Goal: Task Accomplishment & Management: Manage account settings

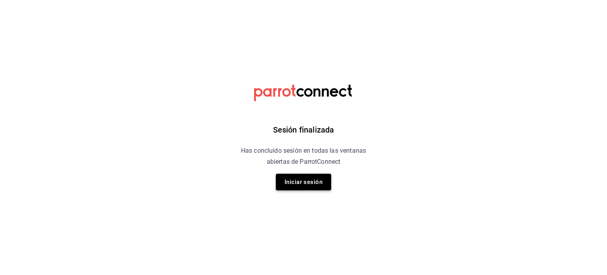
click at [297, 187] on button "Iniciar sesión" at bounding box center [303, 181] width 55 height 17
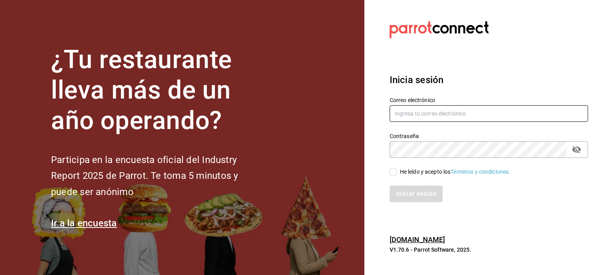
click at [426, 113] on input "text" at bounding box center [489, 113] width 198 height 17
type input "P"
type input "pavel.ayala@costeno.com"
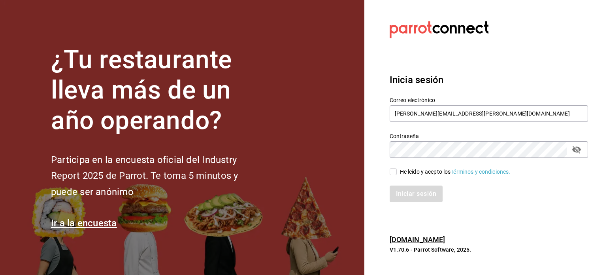
click at [400, 171] on div "He leído y acepto los Términos y condiciones." at bounding box center [455, 172] width 111 height 8
click at [397, 171] on input "He leído y acepto los Términos y condiciones." at bounding box center [393, 171] width 7 height 7
checkbox input "true"
click at [416, 190] on button "Iniciar sesión" at bounding box center [417, 193] width 54 height 17
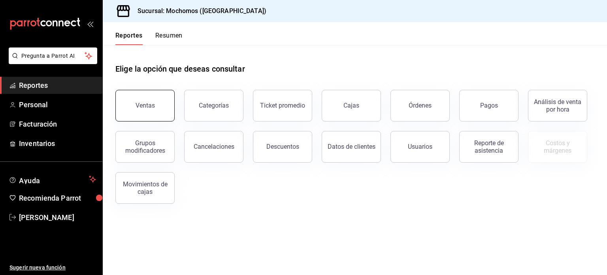
click at [131, 114] on button "Ventas" at bounding box center [144, 106] width 59 height 32
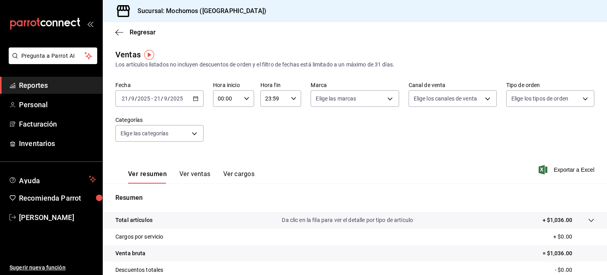
click at [197, 97] on icon "button" at bounding box center [196, 99] width 6 height 6
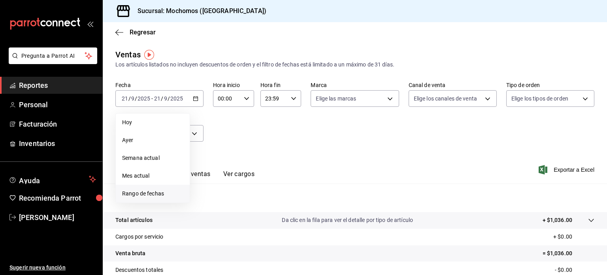
click at [164, 192] on span "Rango de fechas" at bounding box center [152, 193] width 61 height 8
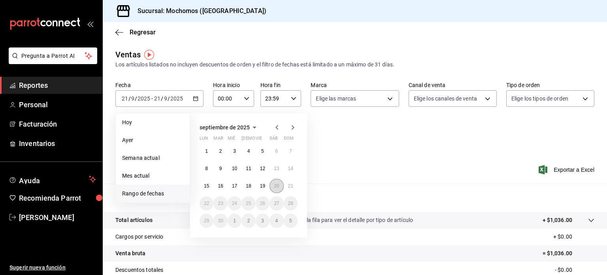
click at [271, 185] on button "20" at bounding box center [277, 186] width 14 height 14
click at [287, 186] on button "21" at bounding box center [291, 186] width 14 height 14
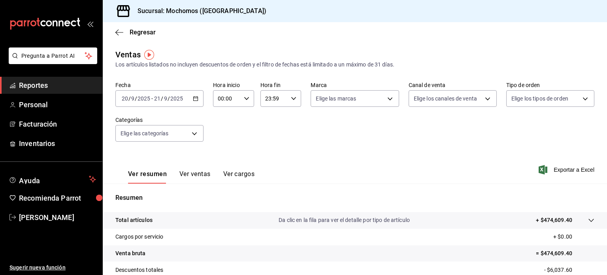
click at [247, 103] on div "00:00 Hora inicio" at bounding box center [233, 98] width 41 height 17
click at [224, 144] on button "01" at bounding box center [221, 138] width 17 height 16
type input "01:00"
click at [221, 132] on span "05" at bounding box center [222, 134] width 8 height 6
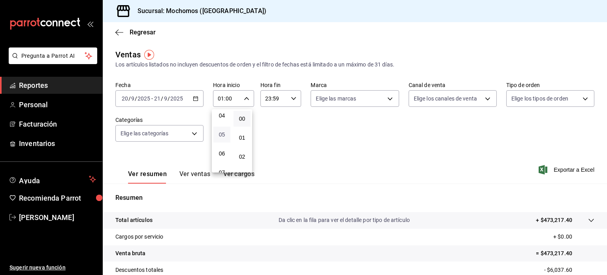
type input "05:00"
click at [290, 100] on div at bounding box center [303, 137] width 607 height 275
click at [291, 100] on icon "button" at bounding box center [294, 99] width 6 height 6
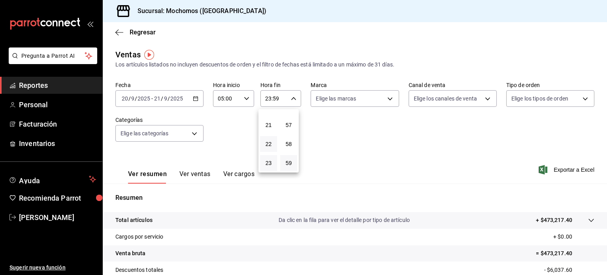
click at [270, 137] on button "22" at bounding box center [268, 144] width 17 height 16
type input "22:59"
click at [271, 117] on span "05" at bounding box center [269, 114] width 8 height 6
type input "05:59"
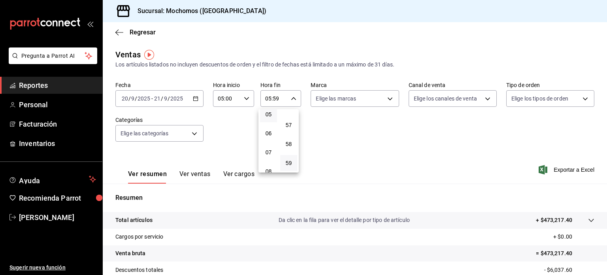
drag, startPoint x: 606, startPoint y: 144, endPoint x: 540, endPoint y: 152, distance: 66.5
click at [540, 152] on div at bounding box center [303, 137] width 607 height 275
click at [55, 93] on link "Reportes" at bounding box center [51, 85] width 102 height 17
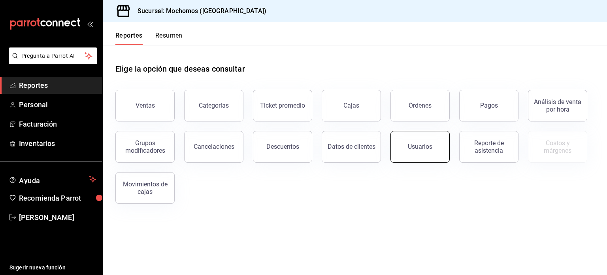
click at [405, 145] on button "Usuarios" at bounding box center [419, 147] width 59 height 32
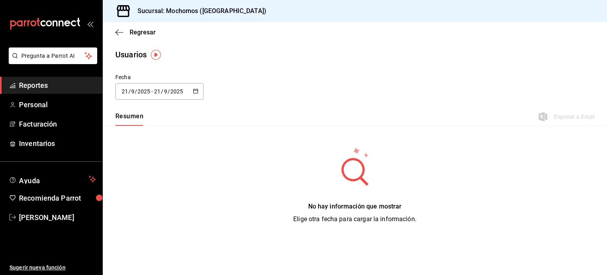
click at [199, 90] on div "[DATE] [DATE] - [DATE] [DATE]" at bounding box center [159, 91] width 88 height 17
click at [166, 204] on li "Rango de fechas" at bounding box center [152, 205] width 75 height 18
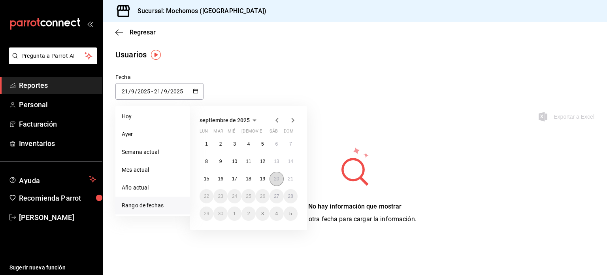
click at [277, 177] on abbr "20" at bounding box center [276, 179] width 5 height 6
click at [286, 177] on button "21" at bounding box center [291, 179] width 14 height 14
type input "[DATE]"
type input "20"
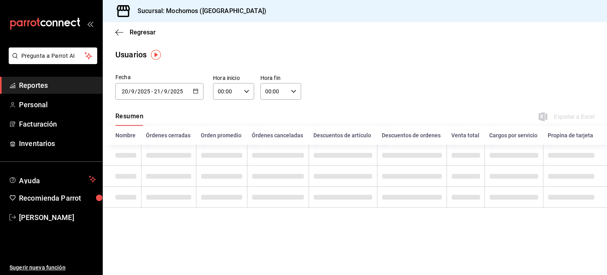
click at [245, 89] on icon "button" at bounding box center [247, 92] width 6 height 6
click at [224, 131] on span "01" at bounding box center [223, 130] width 8 height 6
type input "01:00"
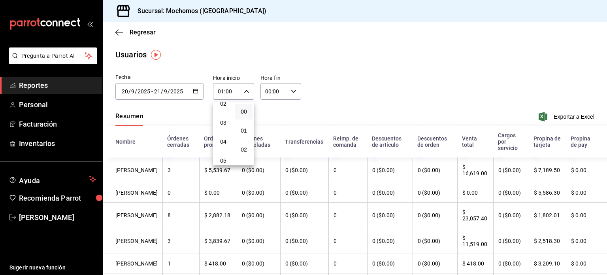
scroll to position [47, 0]
click at [229, 152] on button "05" at bounding box center [223, 159] width 17 height 16
type input "05:00"
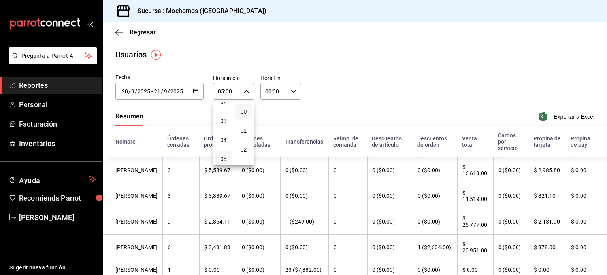
click at [297, 89] on div at bounding box center [303, 137] width 607 height 275
click at [295, 89] on div "00:00 Hora fin" at bounding box center [280, 91] width 41 height 17
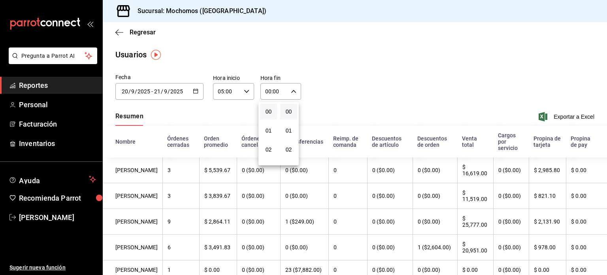
click at [263, 116] on button "00" at bounding box center [268, 112] width 17 height 16
click at [272, 156] on button "05" at bounding box center [270, 159] width 17 height 16
type input "05:00"
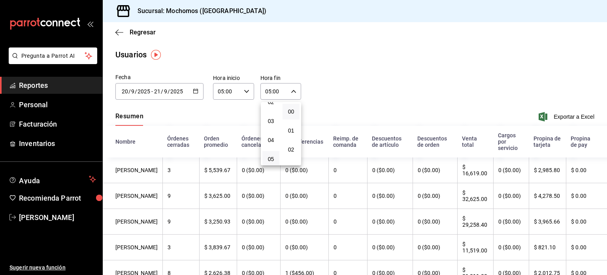
click at [355, 98] on div at bounding box center [303, 137] width 607 height 275
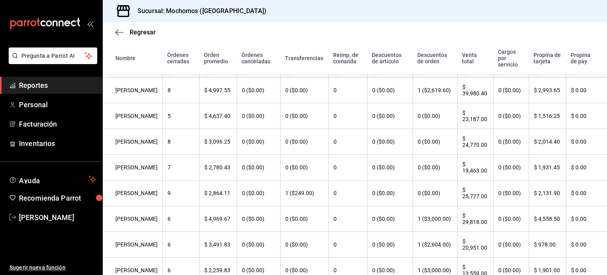
scroll to position [233, 0]
